Goal: Task Accomplishment & Management: Complete application form

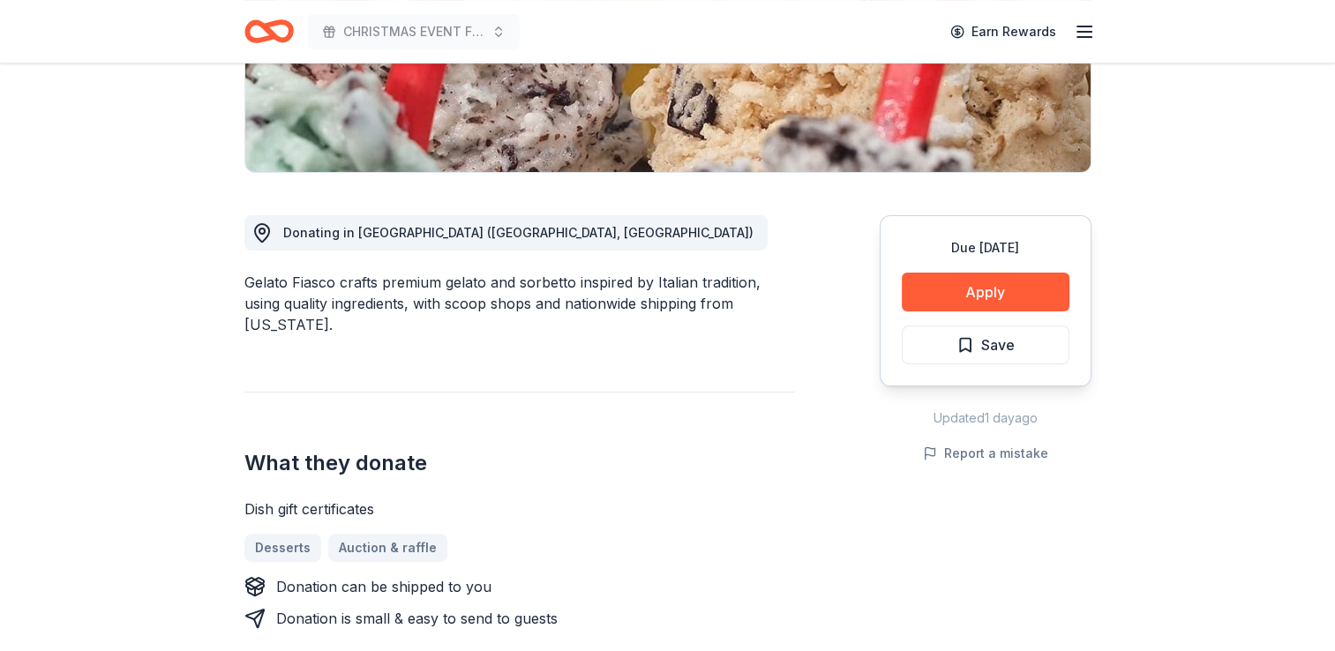
scroll to position [435, 0]
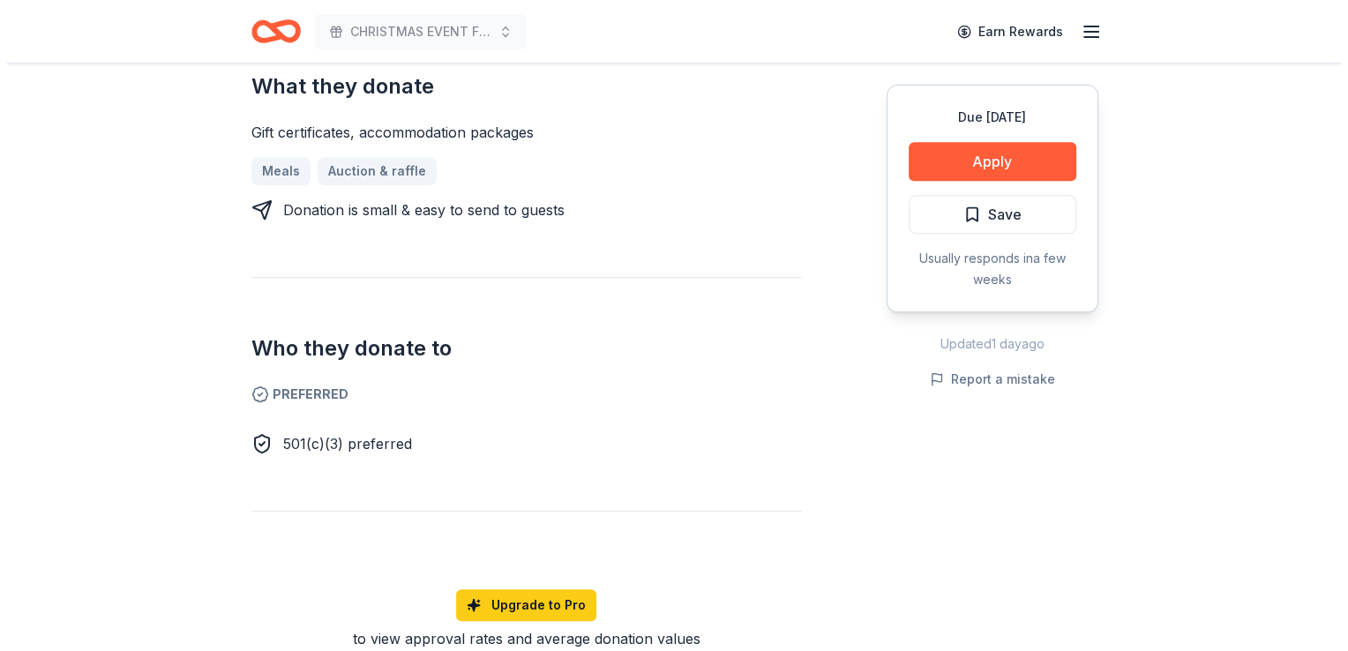
scroll to position [752, 0]
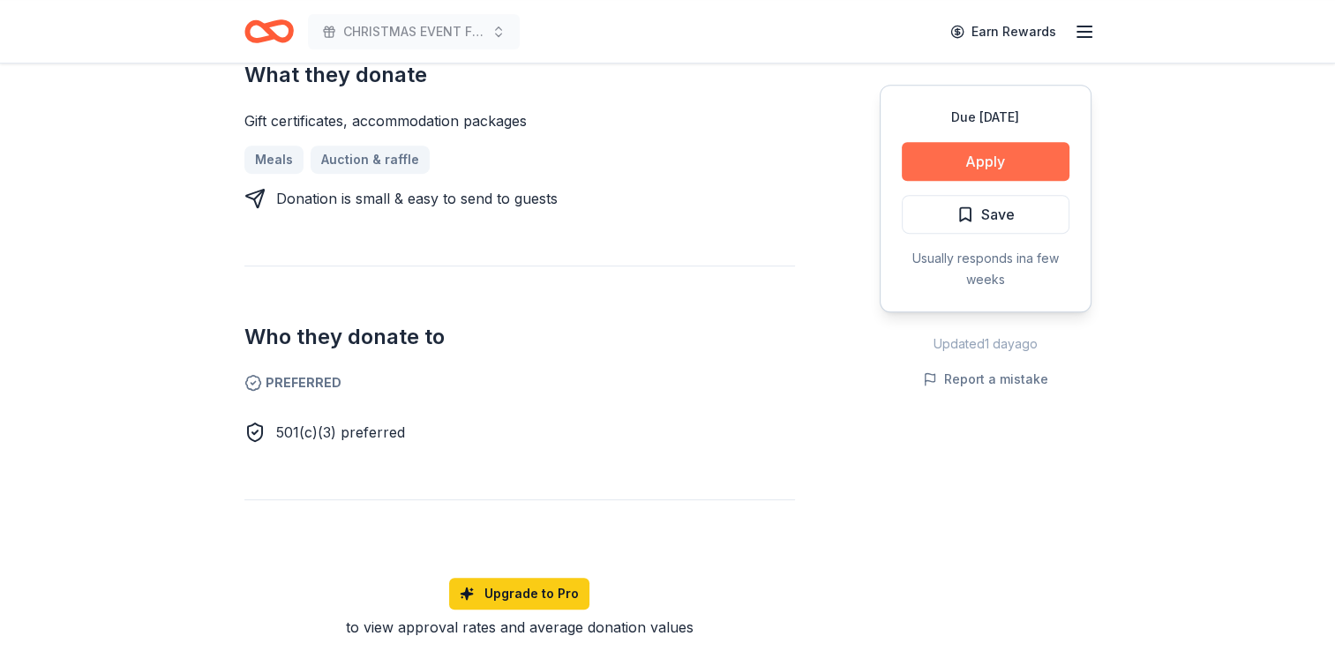
click at [963, 161] on button "Apply" at bounding box center [986, 161] width 168 height 39
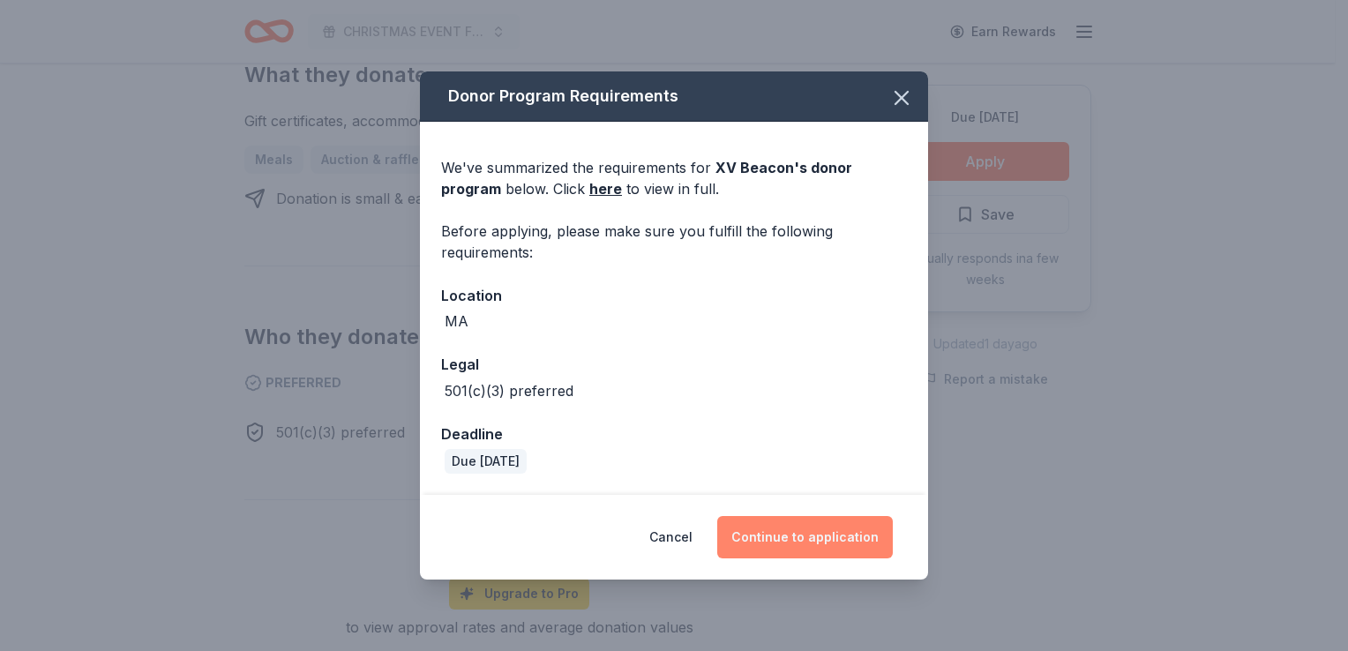
click at [813, 541] on button "Continue to application" at bounding box center [805, 537] width 176 height 42
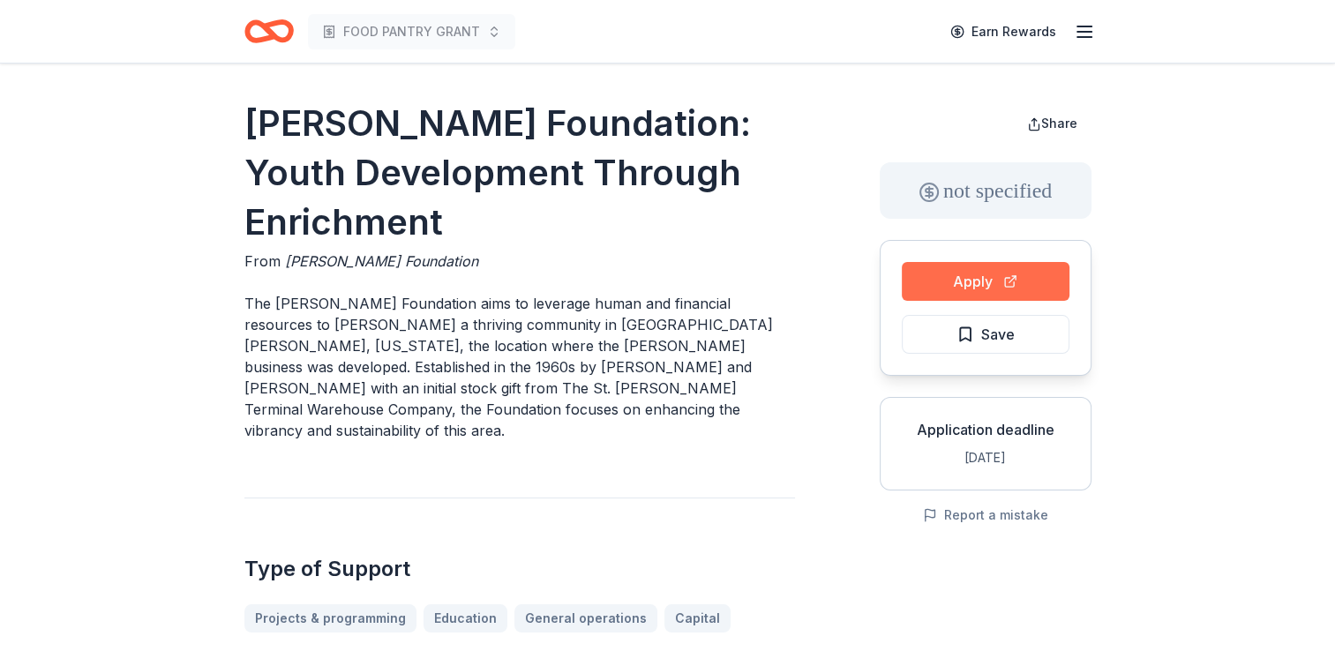
click at [982, 270] on button "Apply" at bounding box center [986, 281] width 168 height 39
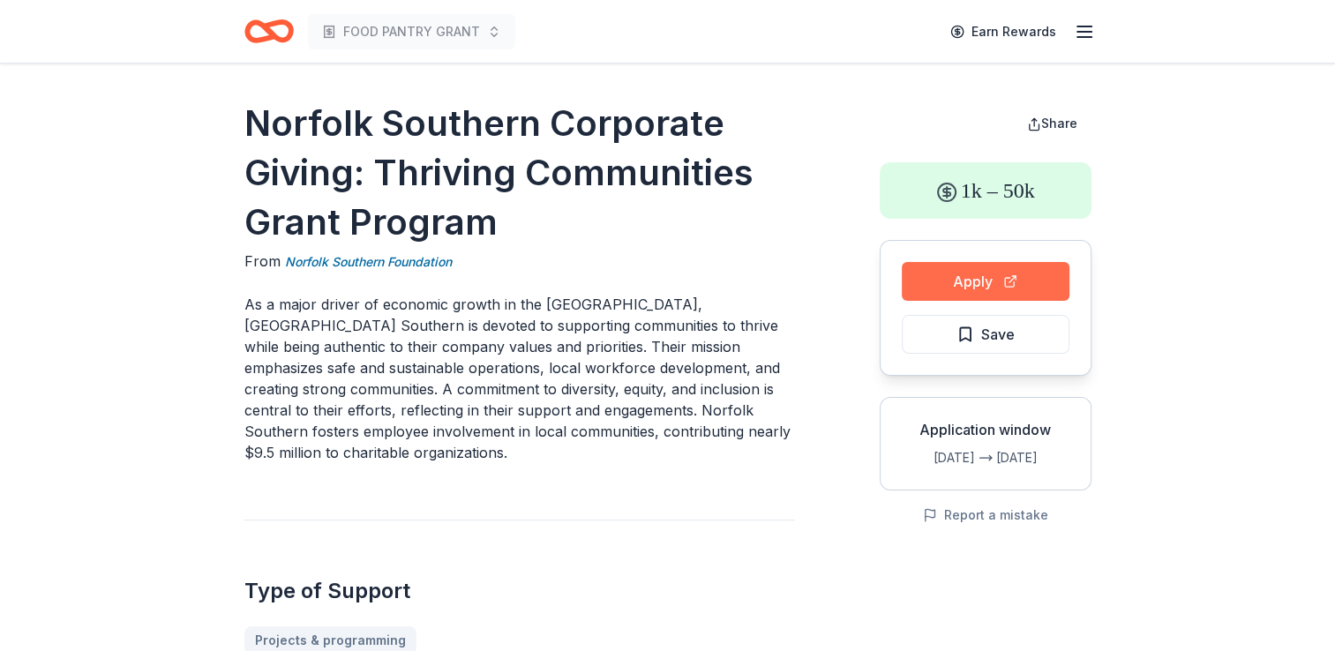
click at [985, 273] on button "Apply" at bounding box center [986, 281] width 168 height 39
click at [973, 276] on button "Apply" at bounding box center [986, 281] width 168 height 39
click at [974, 270] on button "Apply" at bounding box center [986, 281] width 168 height 39
